Goal: Task Accomplishment & Management: Complete application form

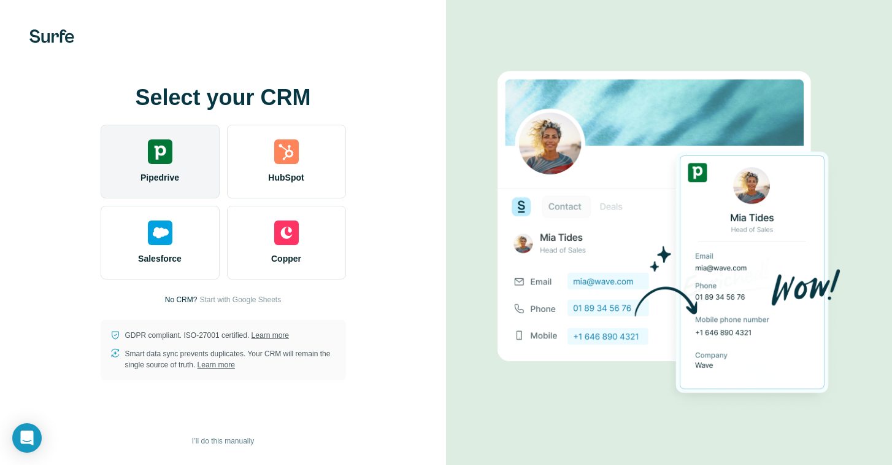
click at [177, 158] on div "Pipedrive" at bounding box center [160, 162] width 119 height 74
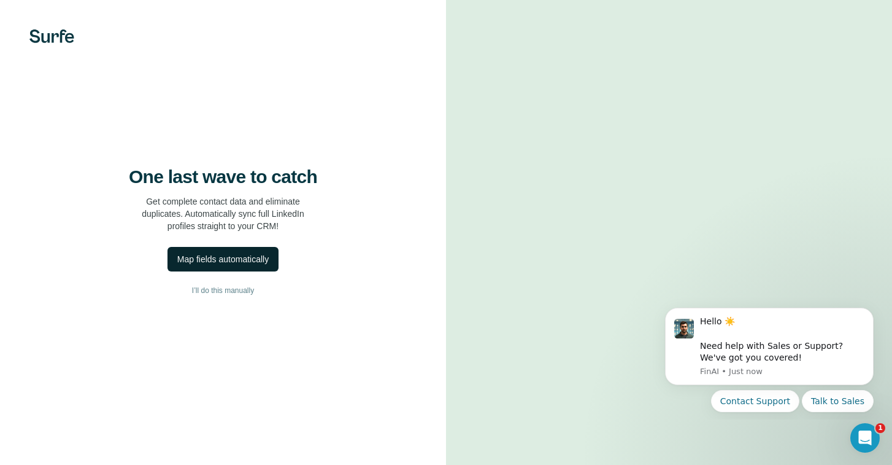
click at [238, 265] on div "Map fields automatically" at bounding box center [222, 259] width 91 height 12
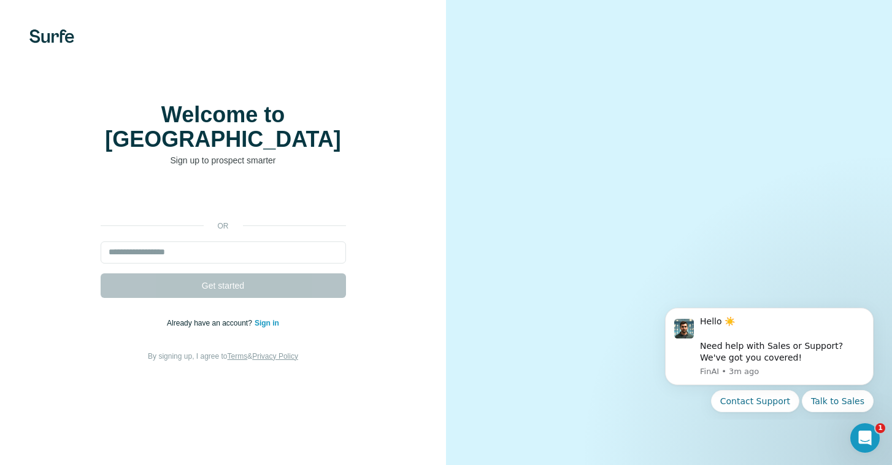
click at [270, 322] on p "Already have an account? Sign in" at bounding box center [223, 322] width 112 height 11
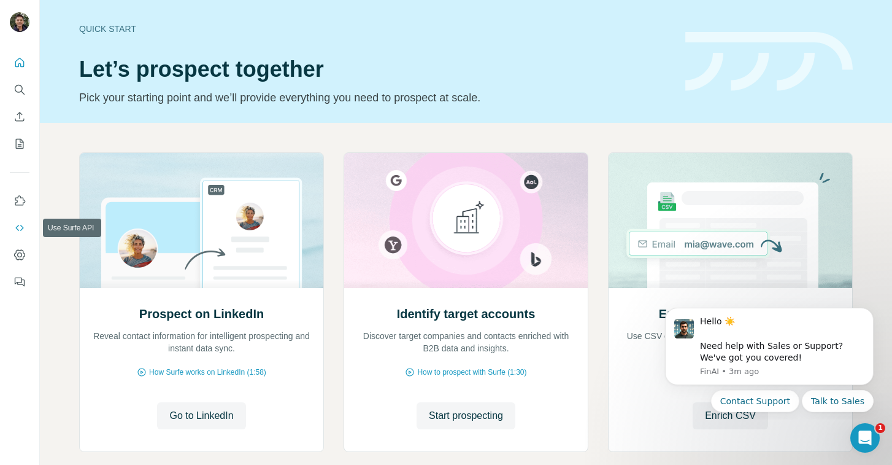
click at [20, 222] on icon "Use Surfe API" at bounding box center [20, 228] width 12 height 12
